Goal: Download file/media

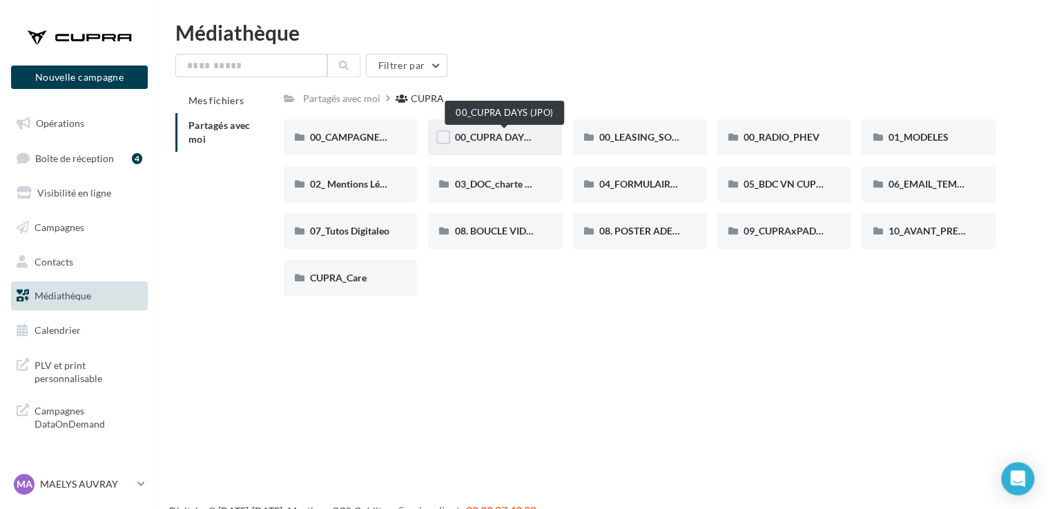
click at [474, 141] on span "00_CUPRA DAYS (JPO)" at bounding box center [504, 137] width 100 height 12
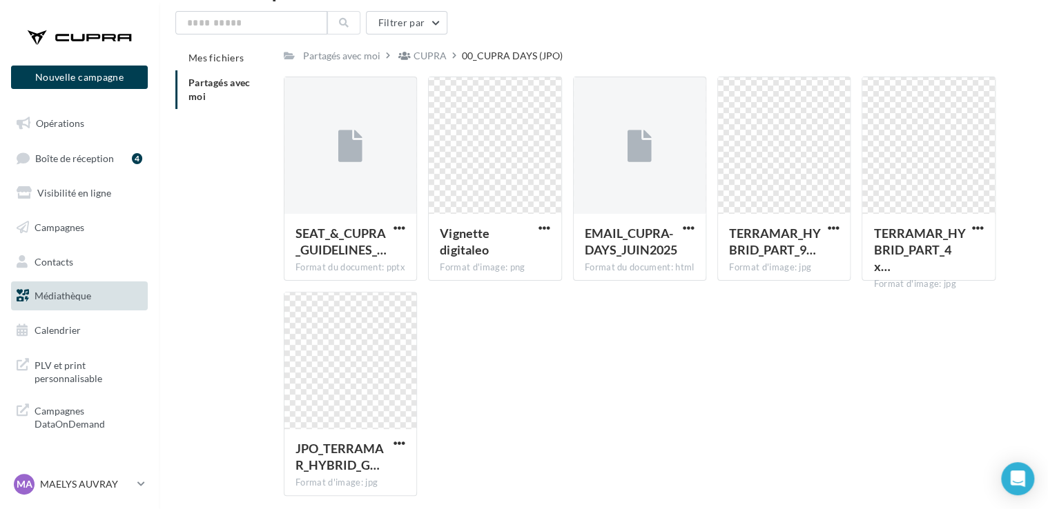
scroll to position [43, 0]
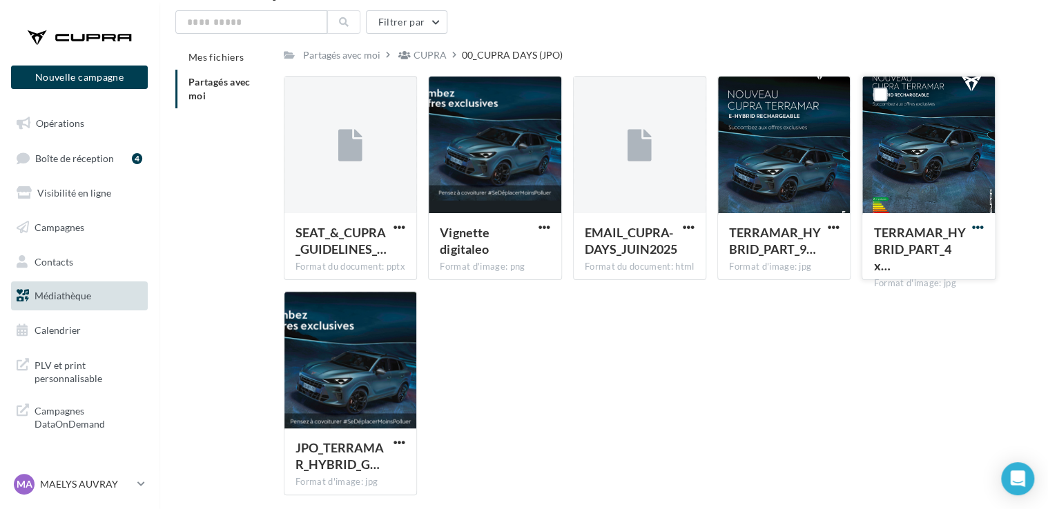
click at [975, 231] on span "button" at bounding box center [978, 228] width 12 height 12
click at [939, 255] on button "Télécharger" at bounding box center [917, 255] width 138 height 36
click at [701, 323] on div "SEAT_&_CUPRA_GUIDELINES_… Format du document: pptx SEAT_&_CUPRA_GUIDELINES_JPO_…" at bounding box center [645, 291] width 723 height 431
click at [831, 226] on span "button" at bounding box center [833, 228] width 12 height 12
click at [790, 255] on button "Télécharger" at bounding box center [772, 255] width 138 height 36
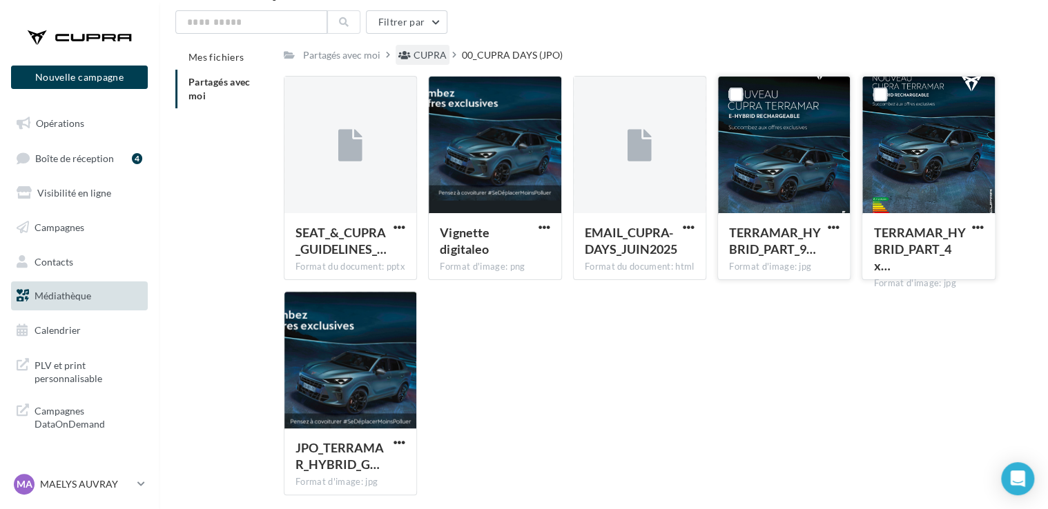
click at [425, 55] on div "CUPRA" at bounding box center [429, 55] width 33 height 14
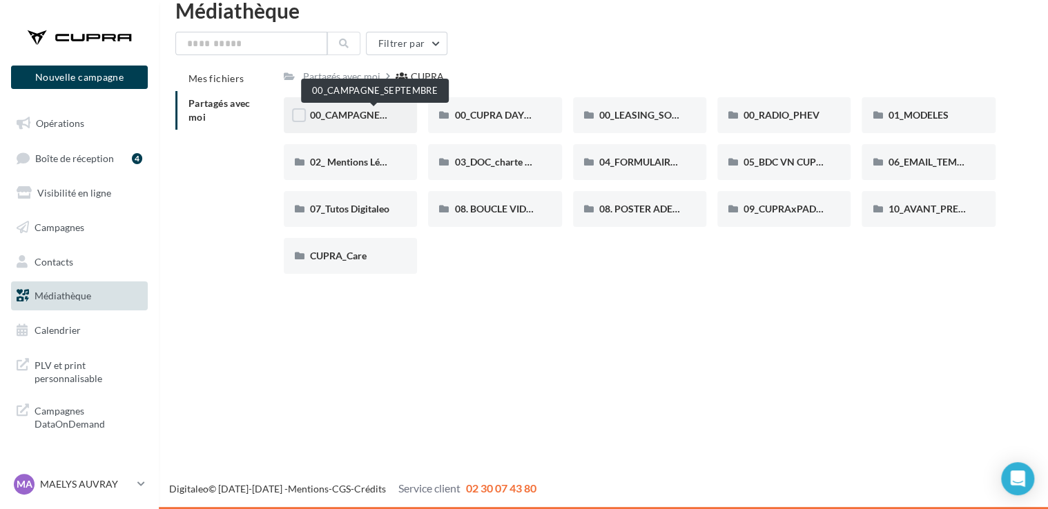
click at [361, 111] on span "00_CAMPAGNE_SEPTEMBRE" at bounding box center [374, 115] width 129 height 12
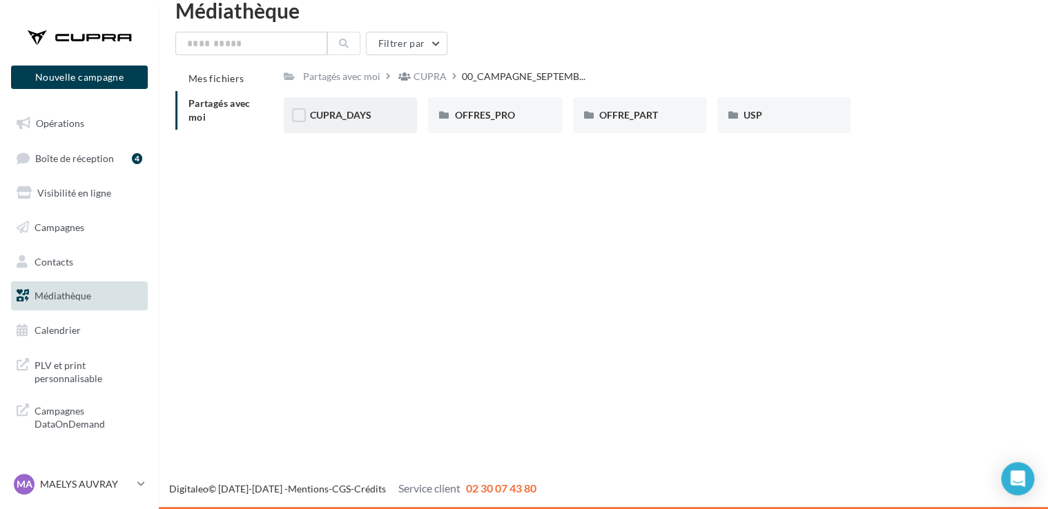
click at [364, 104] on div "CUPRA_DAYS" at bounding box center [350, 115] width 133 height 36
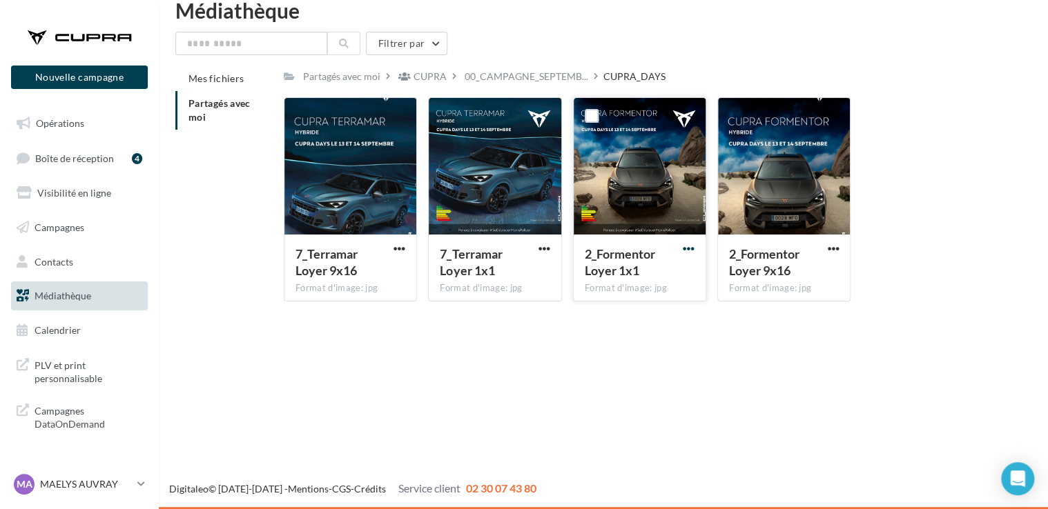
click at [689, 249] on span "button" at bounding box center [689, 249] width 12 height 12
click at [668, 280] on button "Télécharger" at bounding box center [628, 276] width 138 height 36
click at [652, 32] on div "Filtrer par" at bounding box center [603, 43] width 856 height 23
click at [834, 250] on span "button" at bounding box center [833, 249] width 12 height 12
click at [766, 275] on button "Télécharger" at bounding box center [772, 276] width 138 height 36
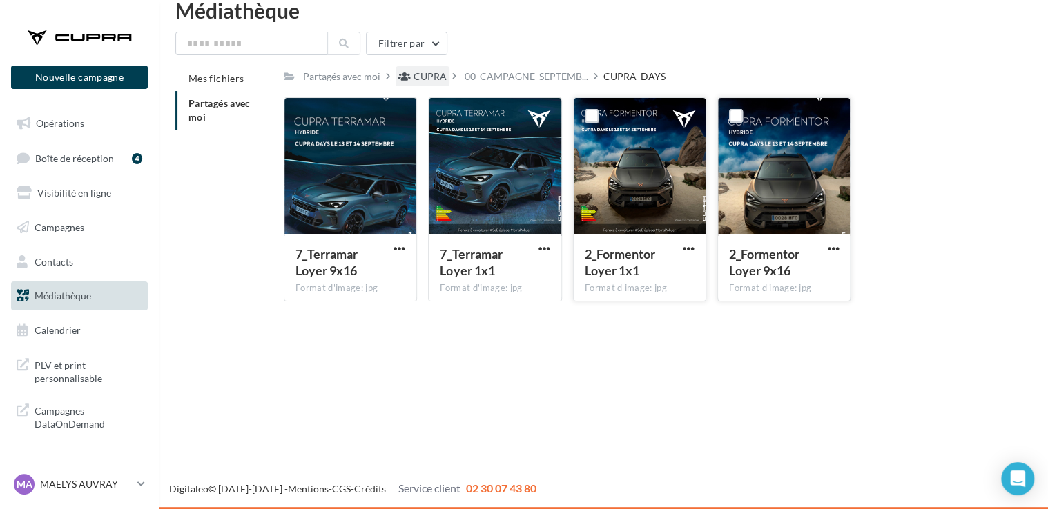
click at [428, 71] on div "CUPRA" at bounding box center [429, 77] width 33 height 14
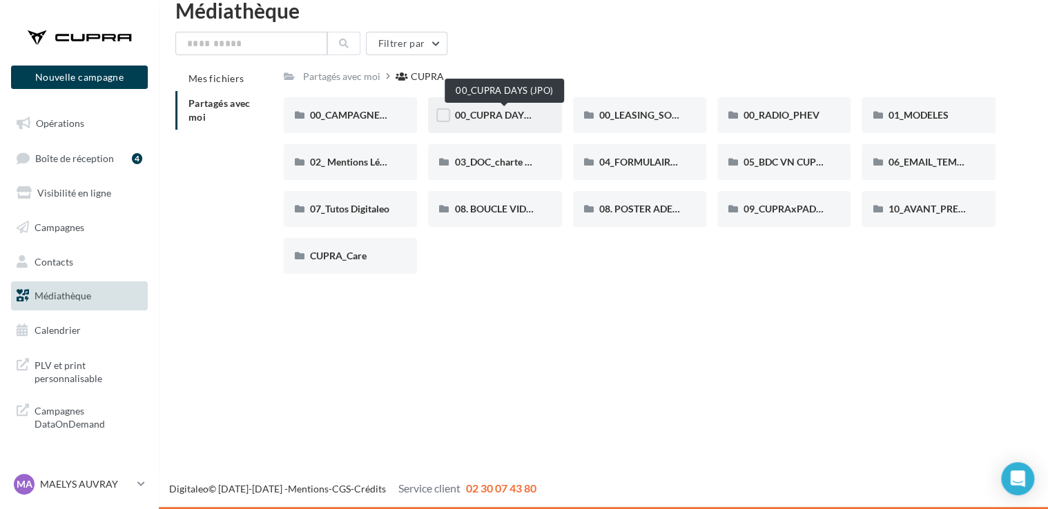
click at [515, 117] on span "00_CUPRA DAYS (JPO)" at bounding box center [504, 115] width 100 height 12
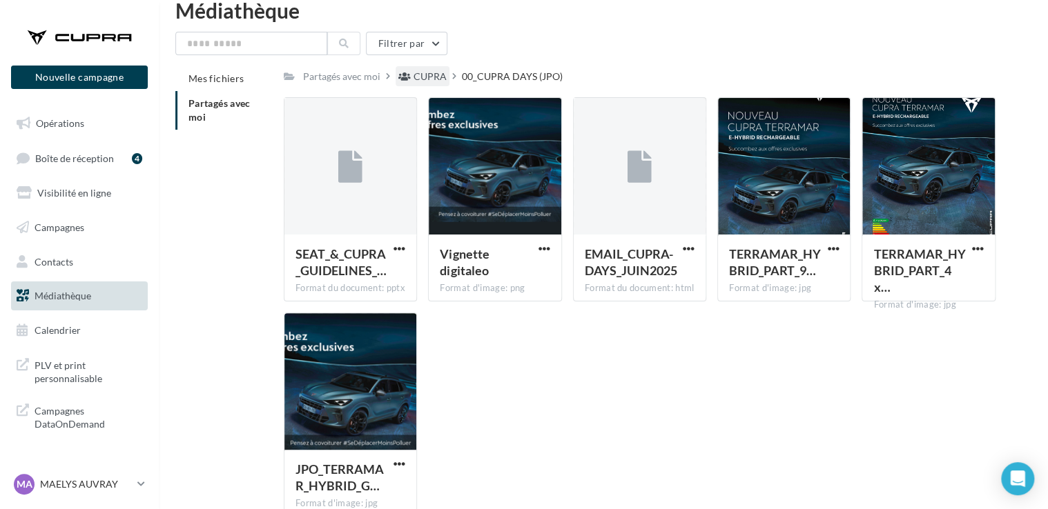
click at [433, 81] on div "CUPRA" at bounding box center [429, 77] width 33 height 14
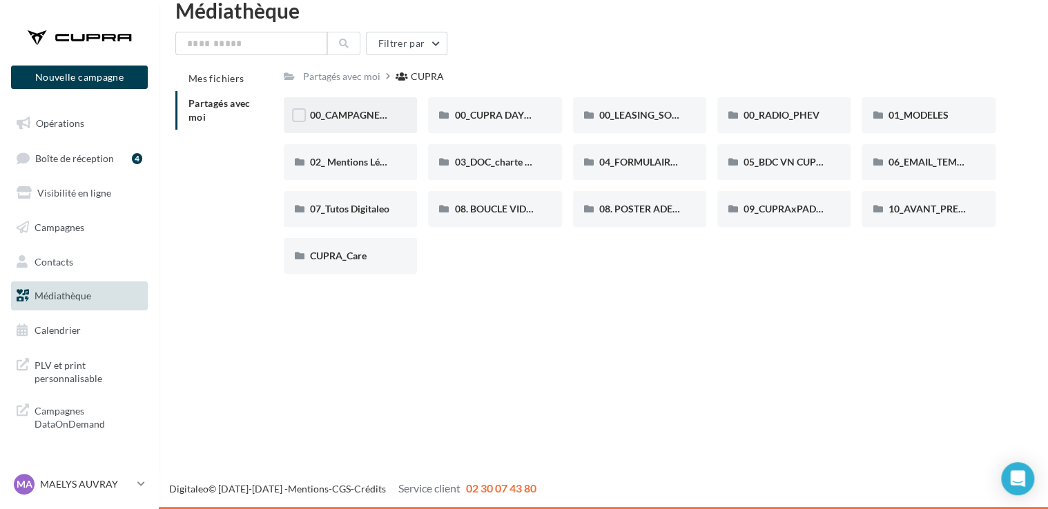
click at [372, 130] on div "00_CAMPAGNE_SEPTEMBRE" at bounding box center [350, 115] width 133 height 36
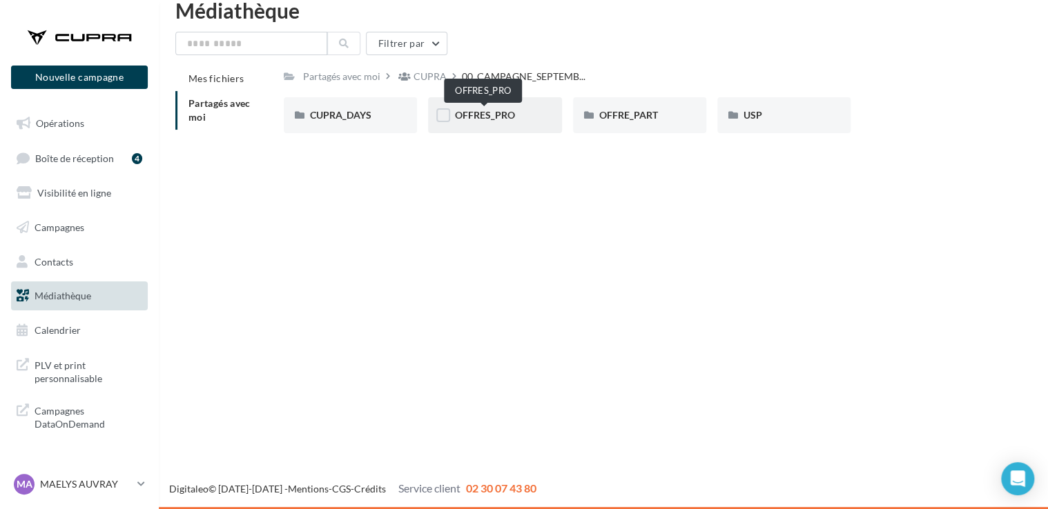
click at [500, 112] on span "OFFRES_PRO" at bounding box center [484, 115] width 60 height 12
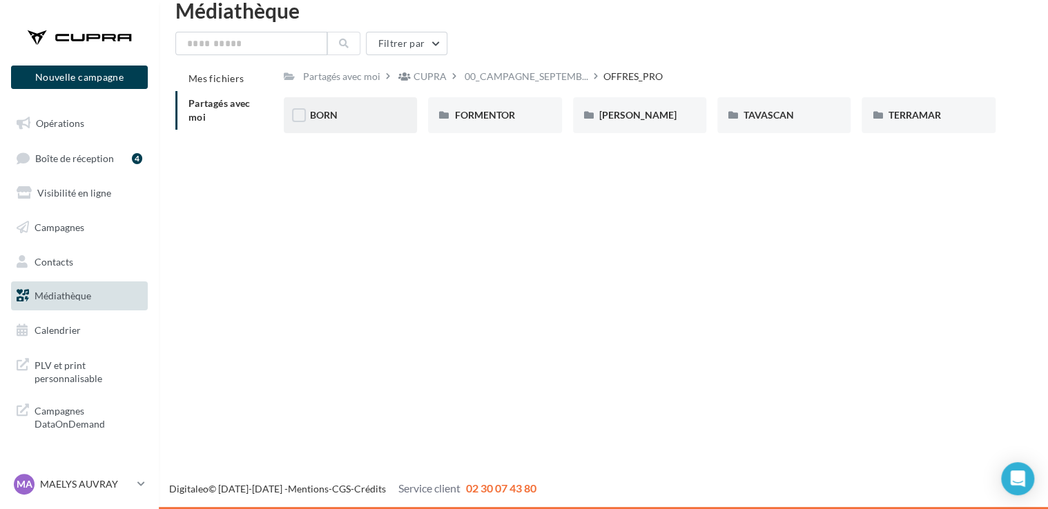
click at [325, 128] on div "BORN" at bounding box center [350, 115] width 133 height 36
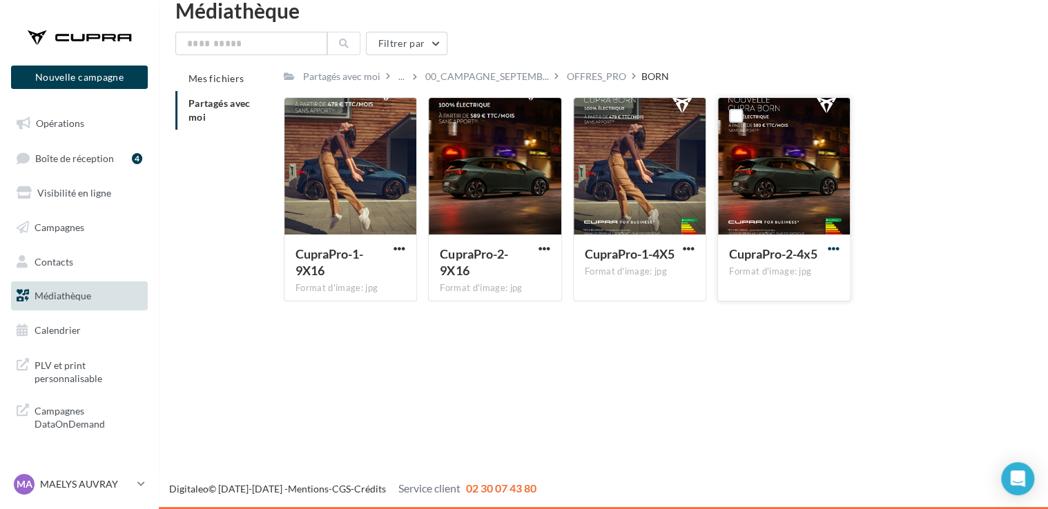
click at [828, 250] on span "button" at bounding box center [833, 249] width 12 height 12
click at [686, 250] on span "button" at bounding box center [689, 249] width 12 height 12
click at [669, 268] on button "Télécharger" at bounding box center [628, 276] width 138 height 36
click at [676, 39] on div "Filtrer par" at bounding box center [603, 43] width 856 height 23
click at [594, 77] on div "OFFRES_PRO" at bounding box center [596, 77] width 59 height 14
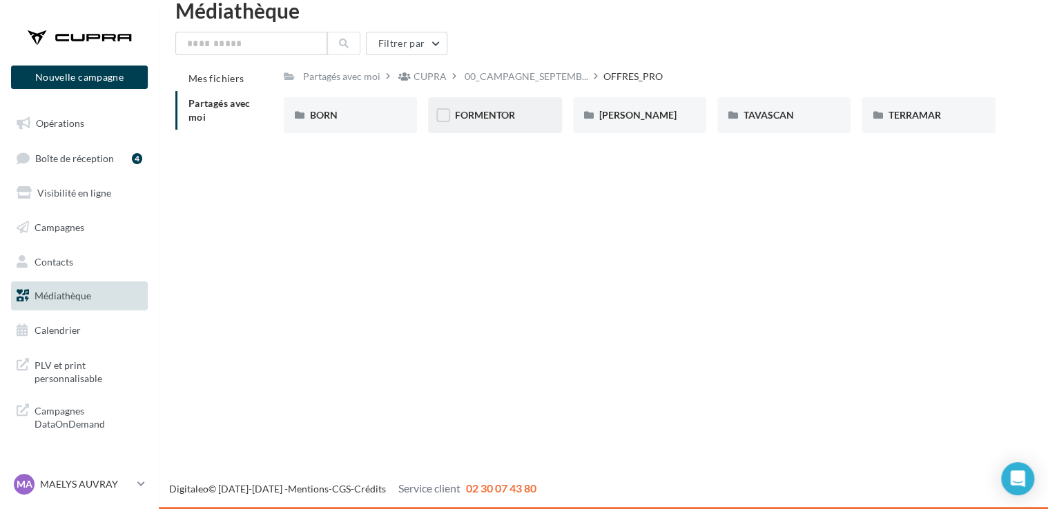
click at [511, 126] on div "FORMENTOR" at bounding box center [494, 115] width 133 height 36
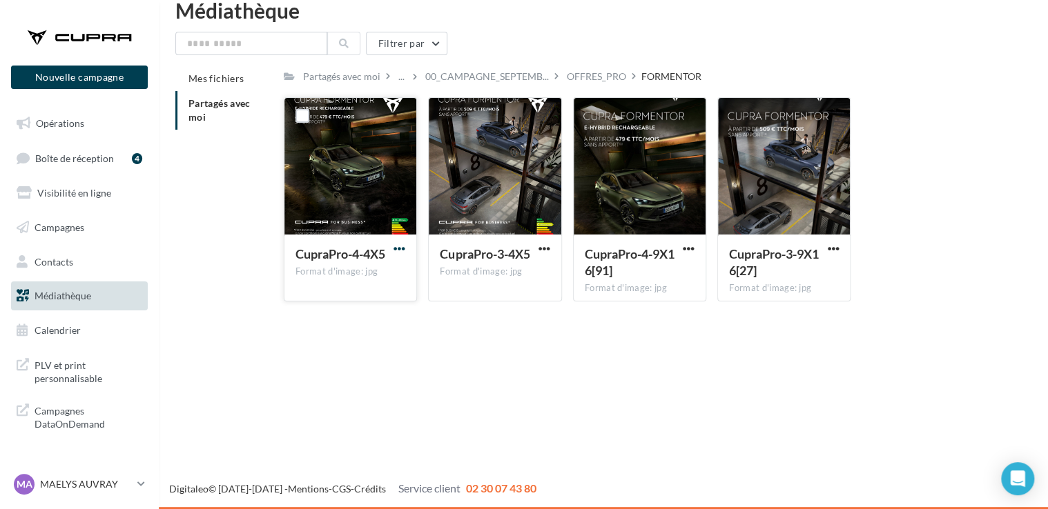
click at [400, 253] on span "button" at bounding box center [399, 249] width 12 height 12
click at [394, 264] on button "Télécharger" at bounding box center [339, 276] width 138 height 36
click at [542, 251] on span "button" at bounding box center [544, 249] width 12 height 12
click at [523, 272] on button "Télécharger" at bounding box center [484, 276] width 138 height 36
click at [638, 29] on div "Médiathèque Filtrer par Mes fichiers Partagés avec moi Partagés avec moi ... 00…" at bounding box center [603, 156] width 889 height 313
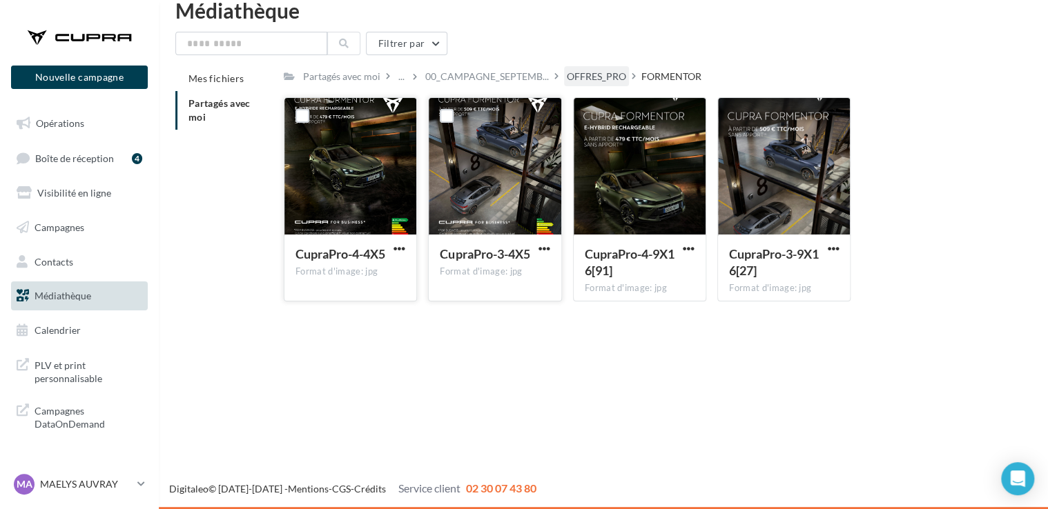
click at [606, 81] on div "OFFRES_PRO" at bounding box center [596, 77] width 59 height 14
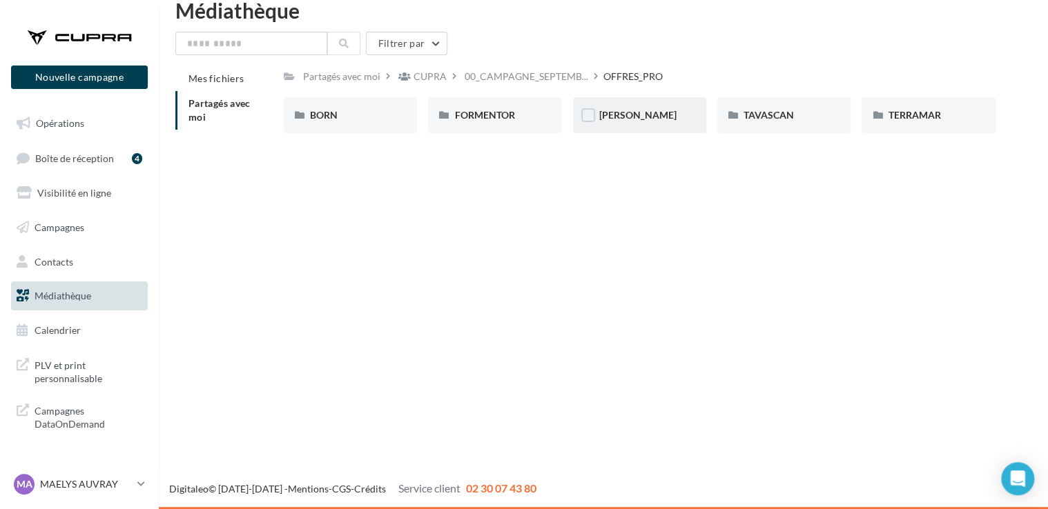
click at [651, 114] on div "[PERSON_NAME]" at bounding box center [639, 115] width 81 height 14
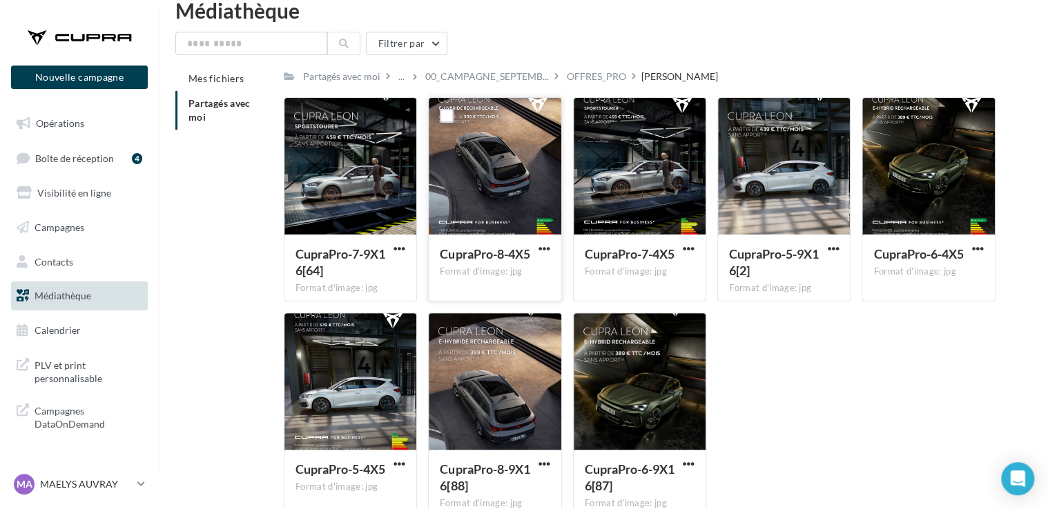
scroll to position [50, 0]
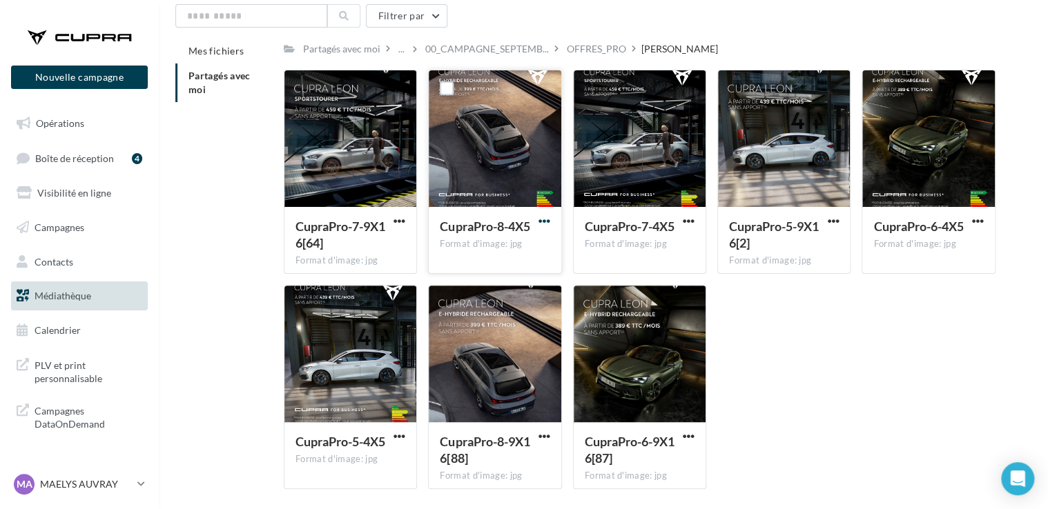
click at [545, 222] on span "button" at bounding box center [544, 221] width 12 height 12
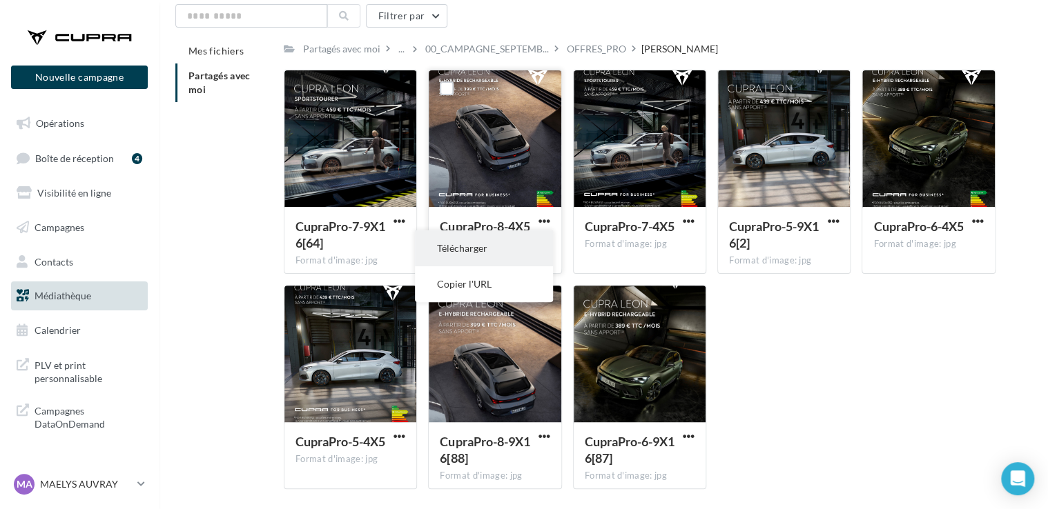
click at [529, 240] on button "Télécharger" at bounding box center [484, 249] width 138 height 36
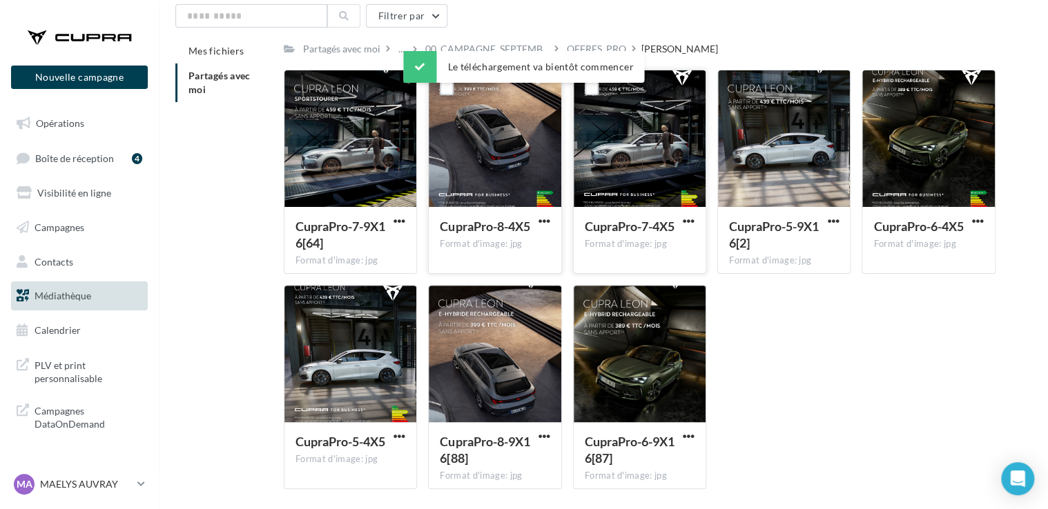
click at [681, 219] on button "button" at bounding box center [688, 222] width 17 height 14
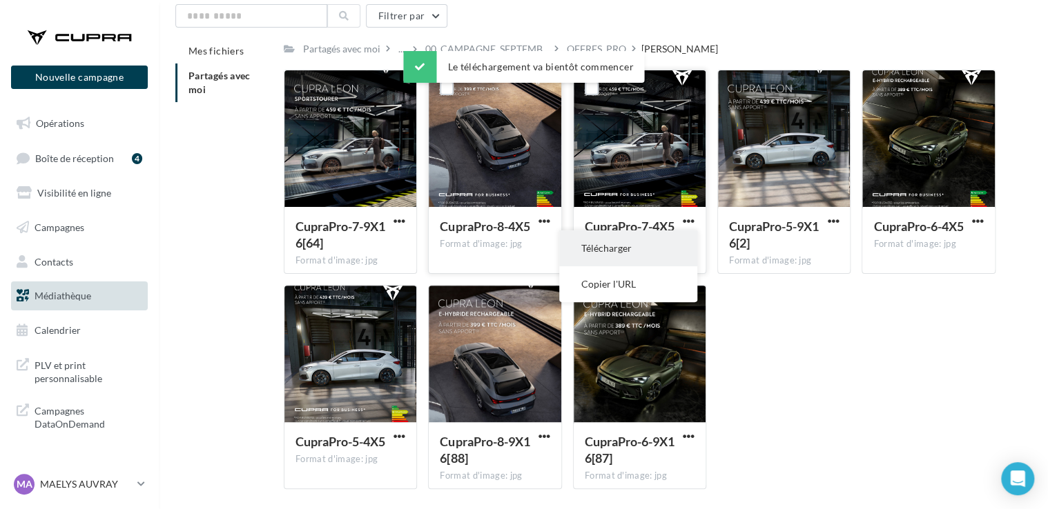
click at [667, 238] on button "Télécharger" at bounding box center [628, 249] width 138 height 36
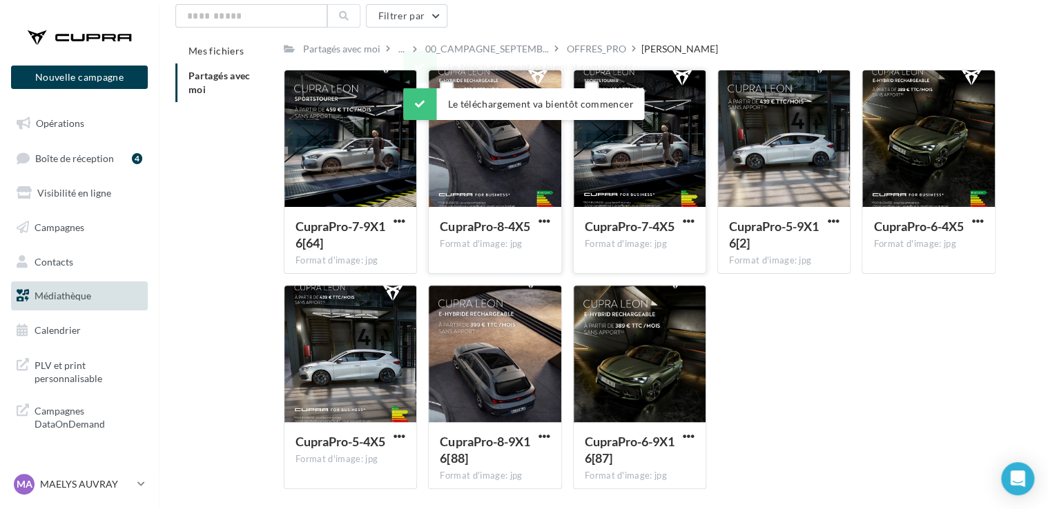
click at [989, 344] on div "CupraPro-7-9X16[64] Format d'image: jpg CupraPro-7-9X16[64] CupraPro-8-4X5 Form…" at bounding box center [645, 285] width 723 height 431
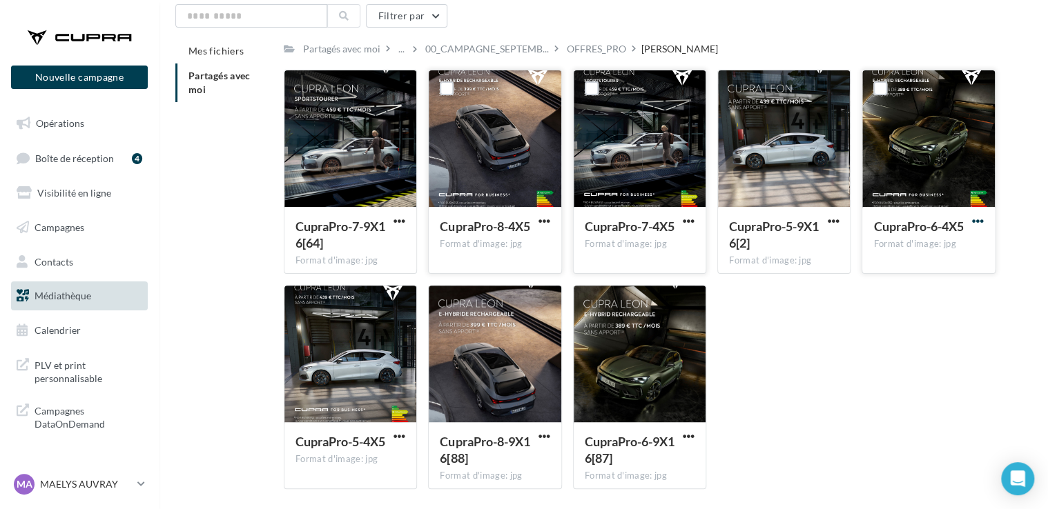
click at [978, 219] on span "button" at bounding box center [978, 221] width 12 height 12
click at [938, 248] on button "Télécharger" at bounding box center [917, 249] width 138 height 36
click at [397, 440] on span "button" at bounding box center [399, 437] width 12 height 12
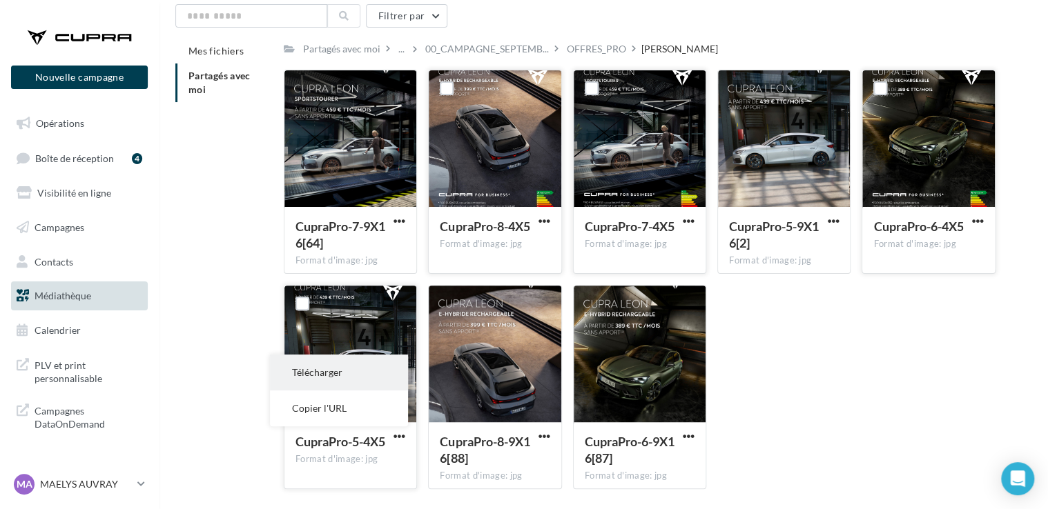
click at [366, 378] on button "Télécharger" at bounding box center [339, 373] width 138 height 36
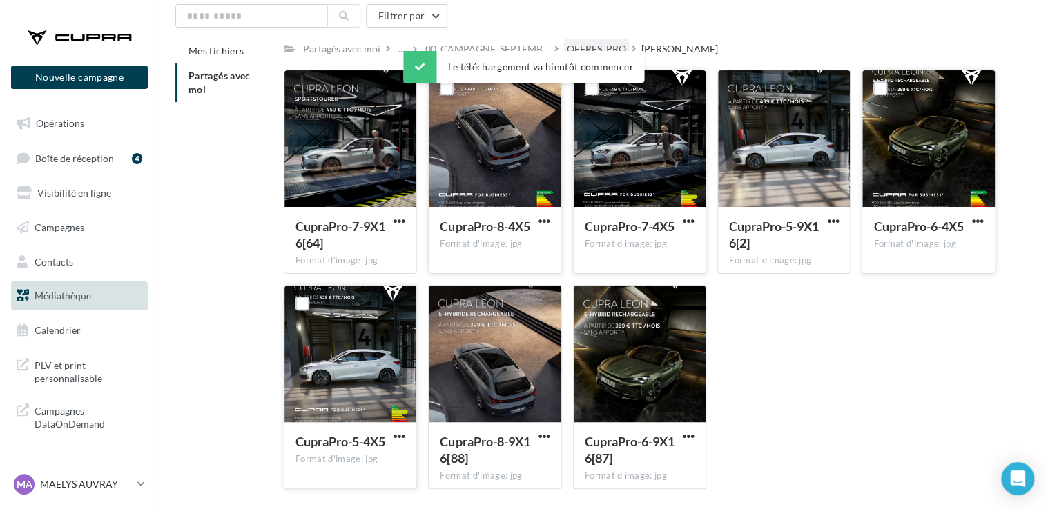
click at [601, 44] on div "OFFRES_PRO" at bounding box center [596, 49] width 59 height 14
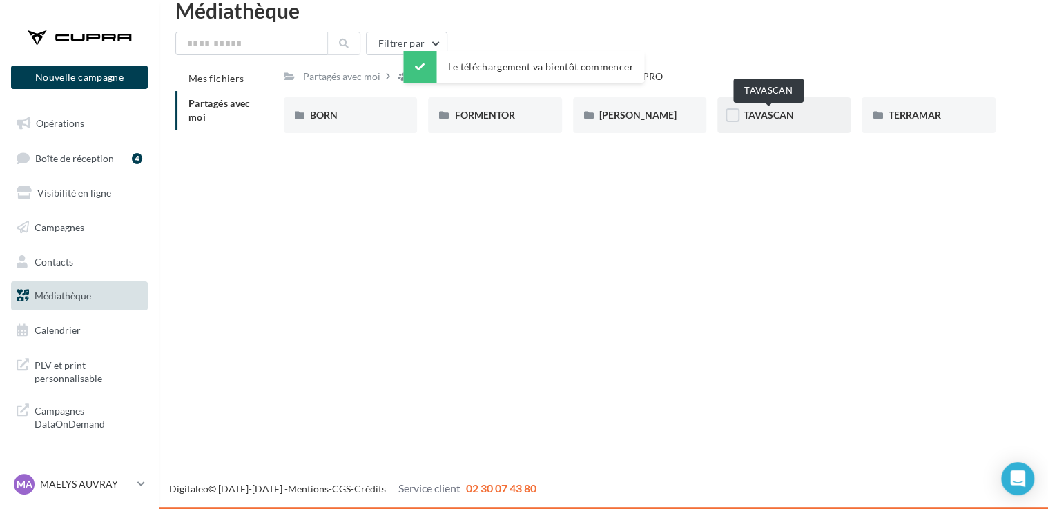
click at [780, 111] on span "TAVASCAN" at bounding box center [768, 115] width 50 height 12
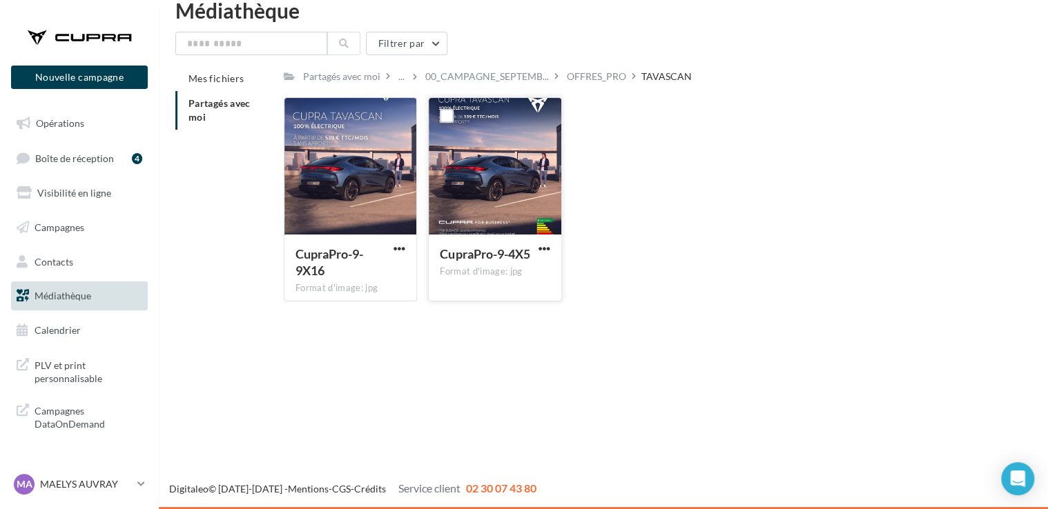
click at [536, 253] on button "button" at bounding box center [544, 250] width 17 height 14
click at [522, 277] on button "Télécharger" at bounding box center [484, 276] width 138 height 36
click at [607, 27] on div "Médiathèque Filtrer par Mes fichiers Partagés avec moi Partagés avec moi ... 00…" at bounding box center [603, 156] width 889 height 313
click at [610, 82] on div "OFFRES_PRO" at bounding box center [596, 77] width 59 height 14
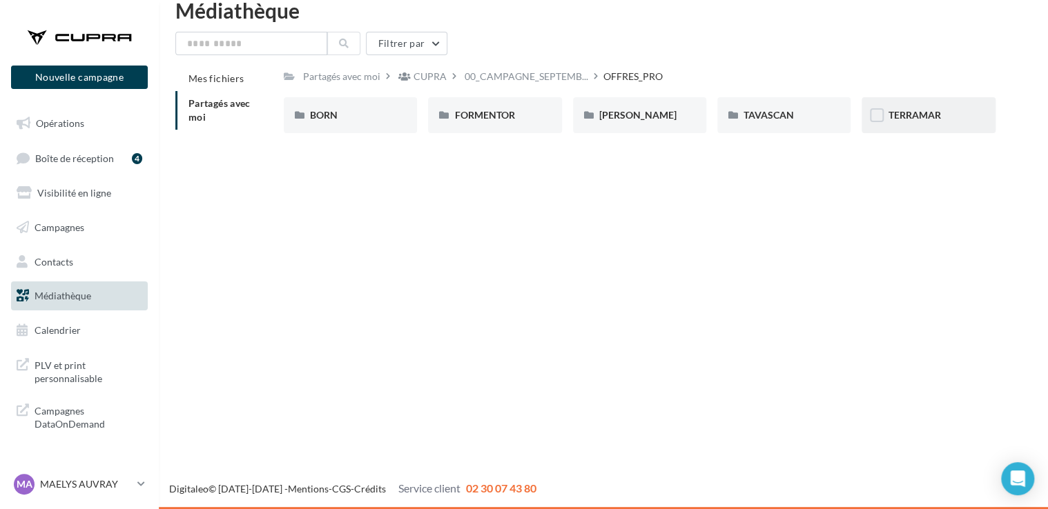
click at [921, 121] on div "TERRAMAR" at bounding box center [928, 115] width 81 height 14
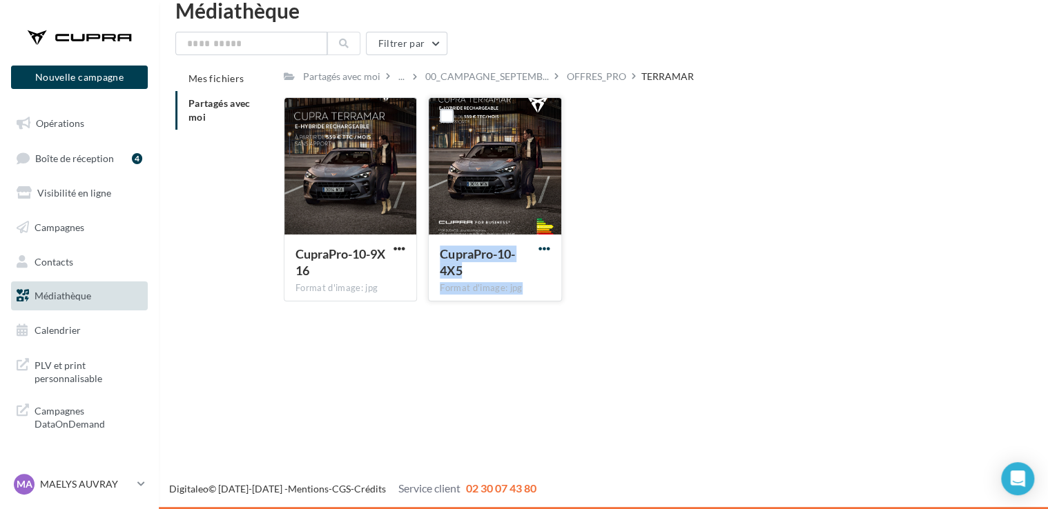
drag, startPoint x: 629, startPoint y: 209, endPoint x: 549, endPoint y: 251, distance: 90.5
click at [549, 251] on div "CupraPro-10-9X16 Format d'image: jpg CupraPro-10-9X16 CupraPro-10-4X5 Format d'…" at bounding box center [645, 204] width 723 height 215
click at [549, 251] on span "button" at bounding box center [544, 249] width 12 height 12
click at [522, 270] on button "Télécharger" at bounding box center [484, 276] width 138 height 36
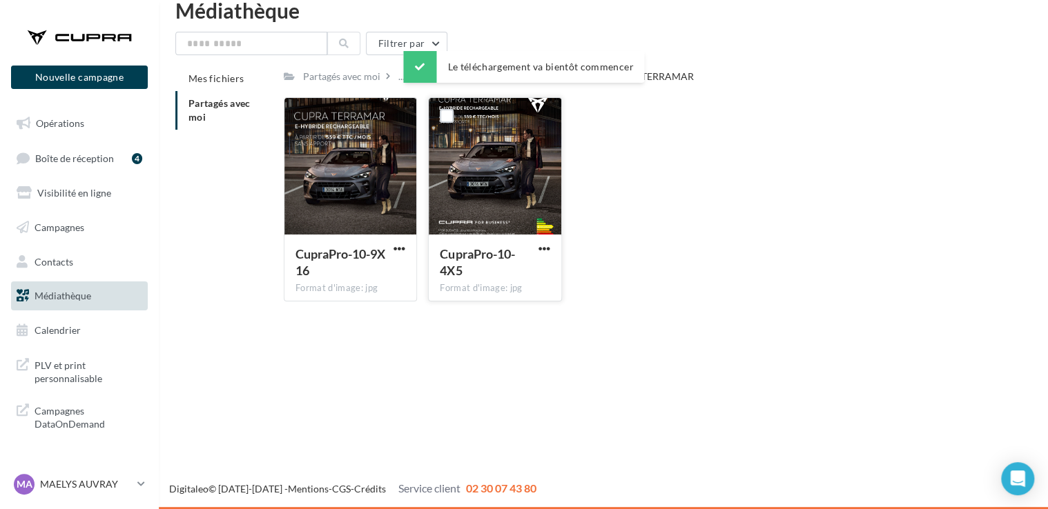
click at [676, 130] on div "CupraPro-10-9X16 Format d'image: jpg CupraPro-10-9X16 CupraPro-10-4X5 Format d'…" at bounding box center [645, 204] width 723 height 215
click at [96, 487] on p "MAELYS AUVRAY" at bounding box center [86, 485] width 92 height 14
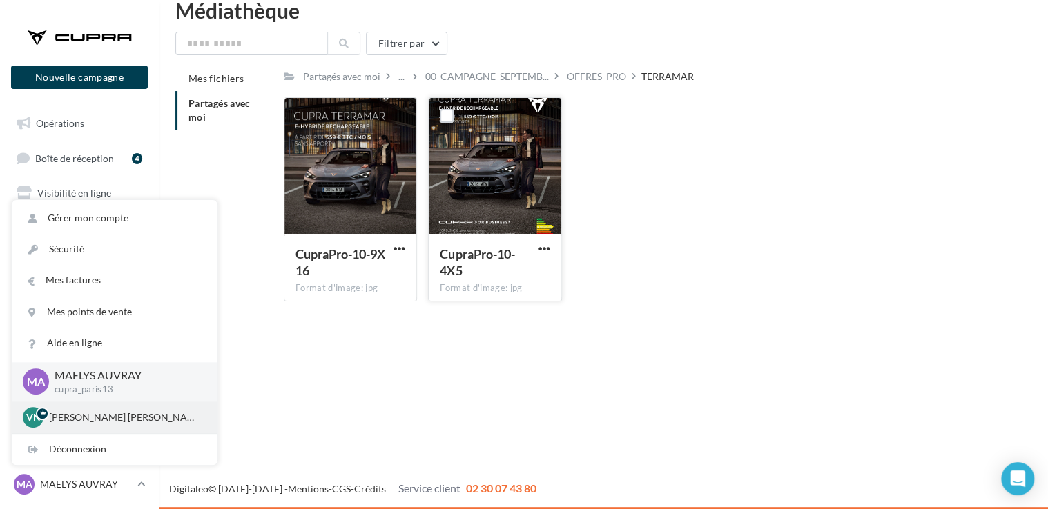
click at [148, 415] on p "[PERSON_NAME] [PERSON_NAME]" at bounding box center [125, 418] width 152 height 14
